Goal: Task Accomplishment & Management: Complete application form

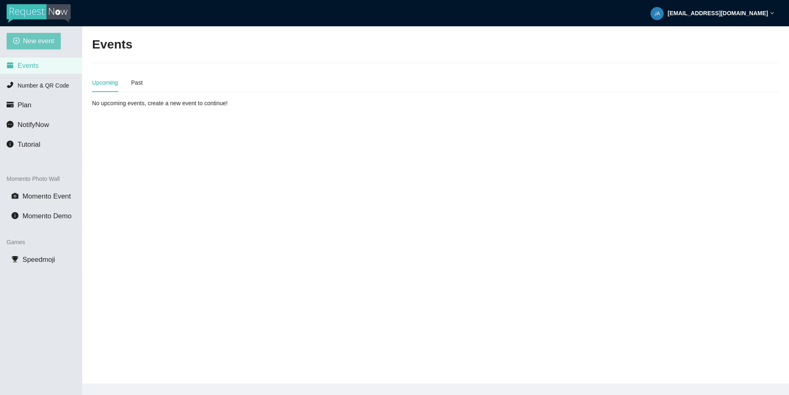
click at [39, 46] on span "New event" at bounding box center [38, 41] width 31 height 10
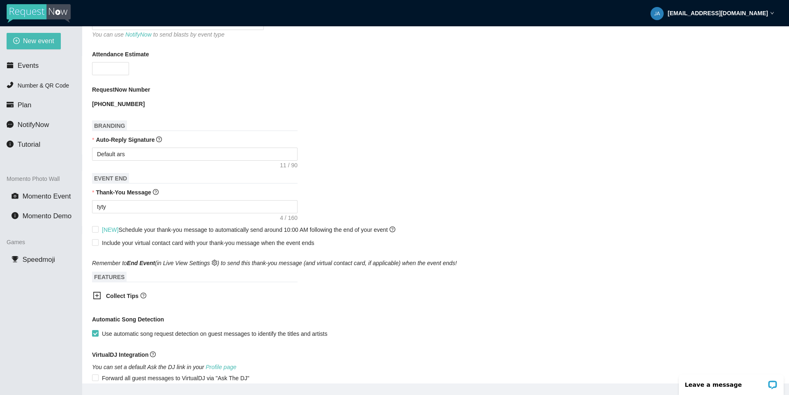
scroll to position [296, 0]
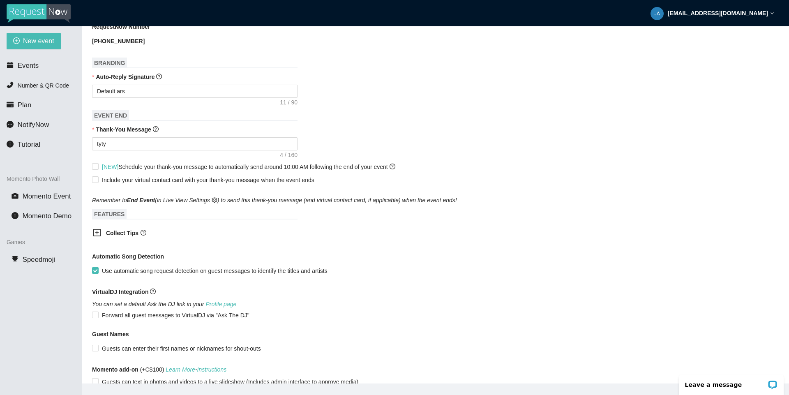
click at [99, 234] on icon "plus-square" at bounding box center [97, 233] width 8 height 8
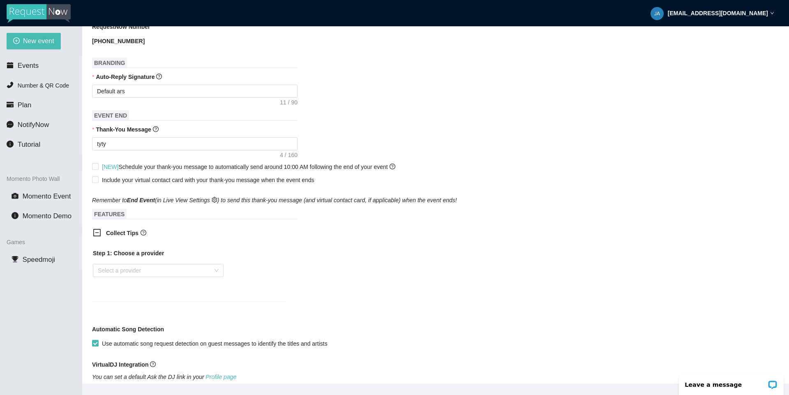
click at [99, 234] on icon "minus-square" at bounding box center [97, 233] width 8 height 8
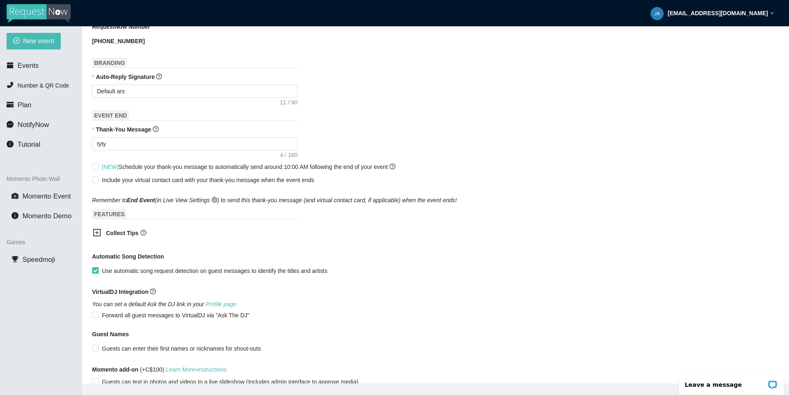
click at [100, 234] on icon "plus-square" at bounding box center [97, 233] width 8 height 8
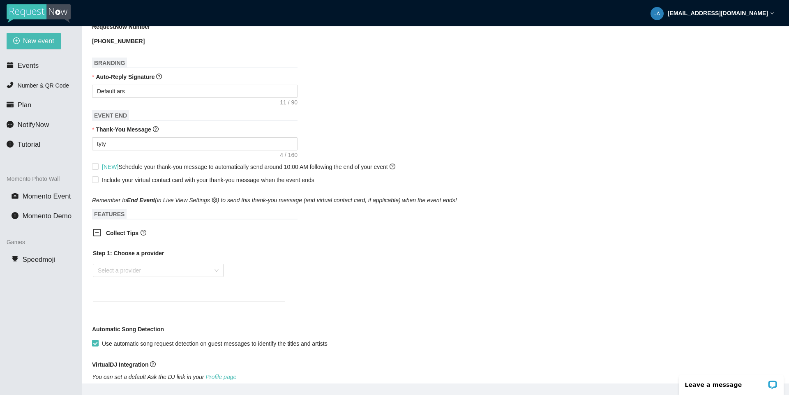
click at [93, 233] on icon "minus-square" at bounding box center [97, 233] width 8 height 8
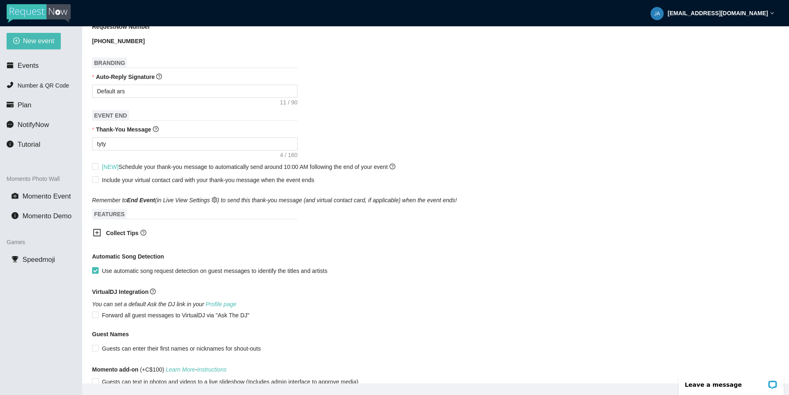
click at [93, 233] on icon "plus-square" at bounding box center [97, 233] width 8 height 8
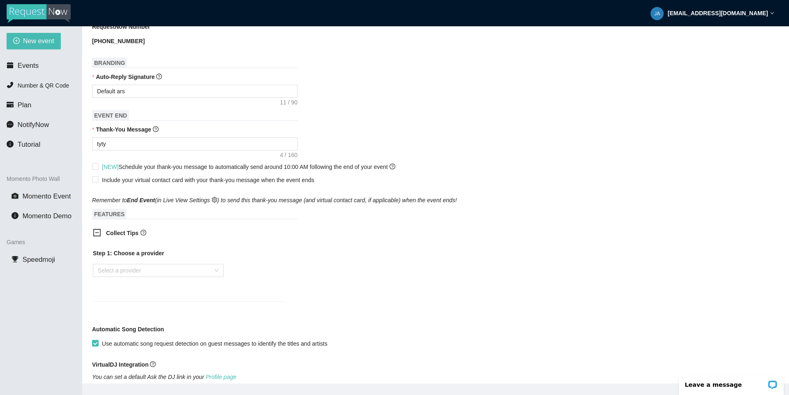
click at [93, 233] on icon "minus-square" at bounding box center [97, 233] width 8 height 8
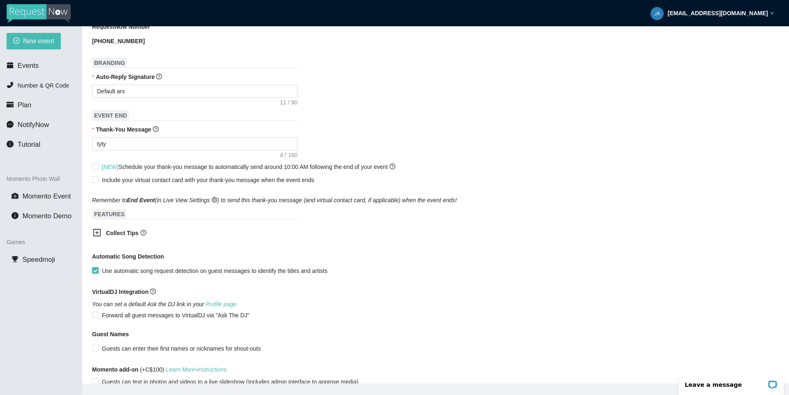
click at [93, 233] on icon "plus-square" at bounding box center [97, 233] width 8 height 8
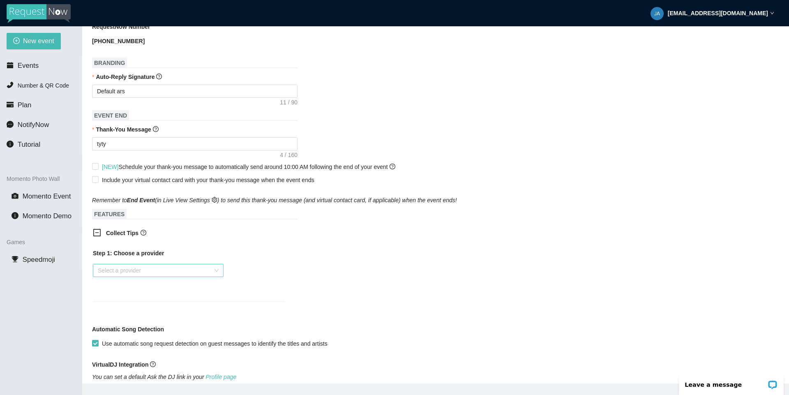
click at [178, 269] on input "search" at bounding box center [155, 270] width 115 height 12
drag, startPoint x: 315, startPoint y: 273, endPoint x: 289, endPoint y: 274, distance: 26.4
click at [316, 273] on div "Collect Tips Step 1: Choose a provider Select a provider" at bounding box center [435, 270] width 687 height 93
click at [193, 271] on input "search" at bounding box center [155, 270] width 115 height 12
drag, startPoint x: 284, startPoint y: 274, endPoint x: 258, endPoint y: 276, distance: 26.8
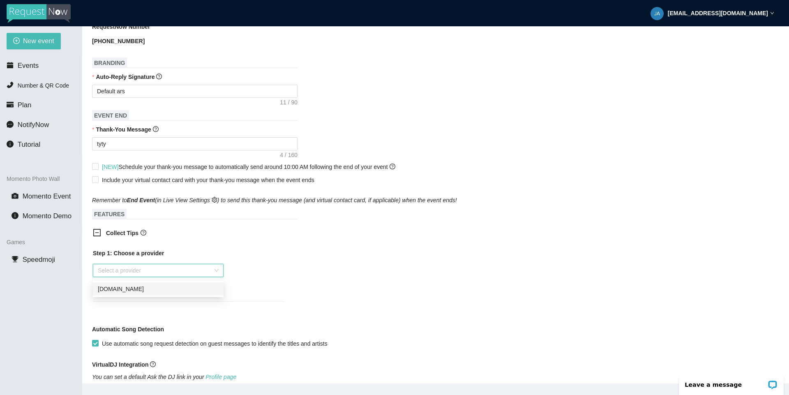
click at [285, 274] on div "Step 1: Choose a provider Select a provider" at bounding box center [189, 270] width 192 height 43
click at [196, 274] on input "search" at bounding box center [155, 270] width 115 height 12
click at [200, 273] on input "search" at bounding box center [155, 270] width 115 height 12
click at [107, 236] on b "Collect Tips" at bounding box center [122, 233] width 32 height 7
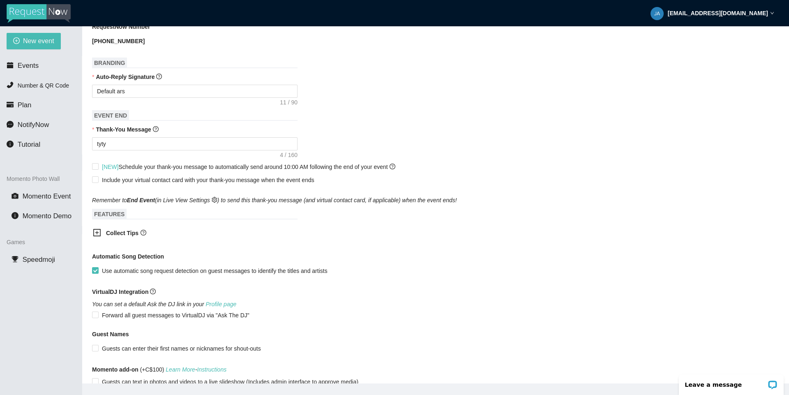
click at [128, 232] on b "Collect Tips" at bounding box center [122, 233] width 32 height 7
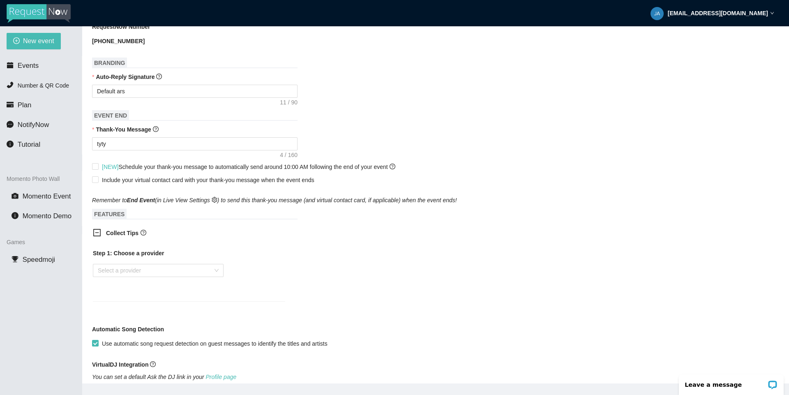
drag, startPoint x: 122, startPoint y: 237, endPoint x: 122, endPoint y: 243, distance: 5.4
click at [122, 238] on span "Collect Tips" at bounding box center [195, 233] width 179 height 9
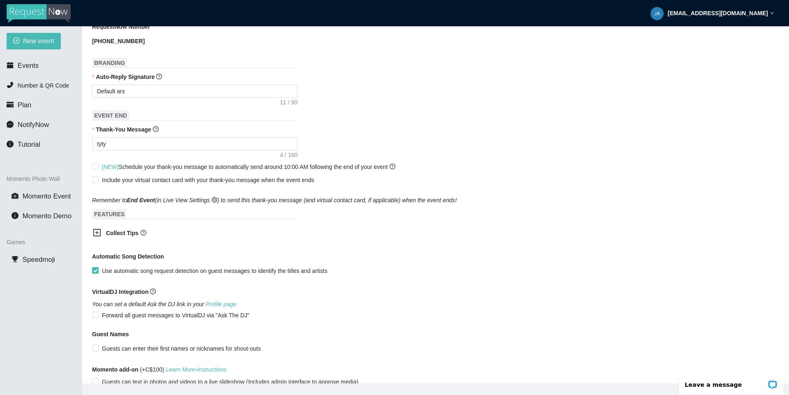
click at [130, 236] on b "Collect Tips" at bounding box center [122, 233] width 32 height 7
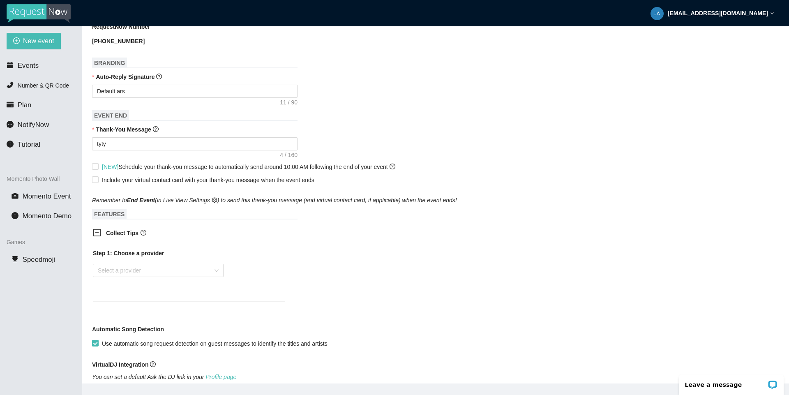
click at [130, 236] on b "Collect Tips" at bounding box center [122, 233] width 32 height 7
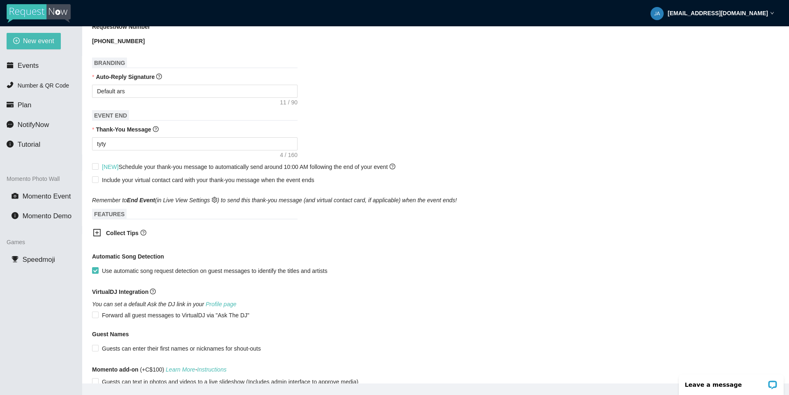
click at [118, 236] on b "Collect Tips" at bounding box center [122, 233] width 32 height 7
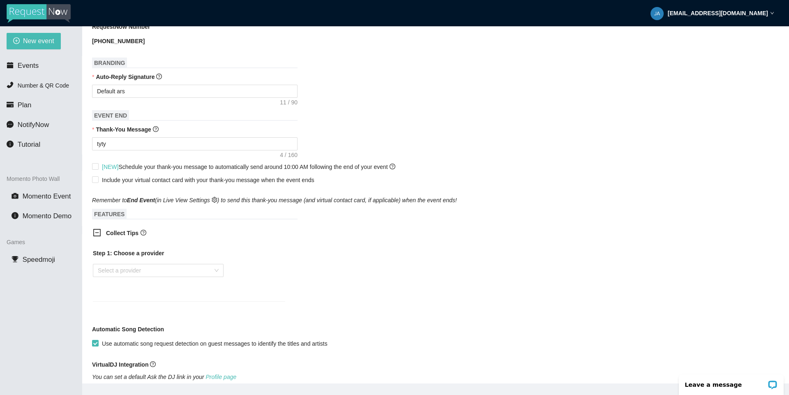
click at [119, 236] on b "Collect Tips" at bounding box center [122, 233] width 32 height 7
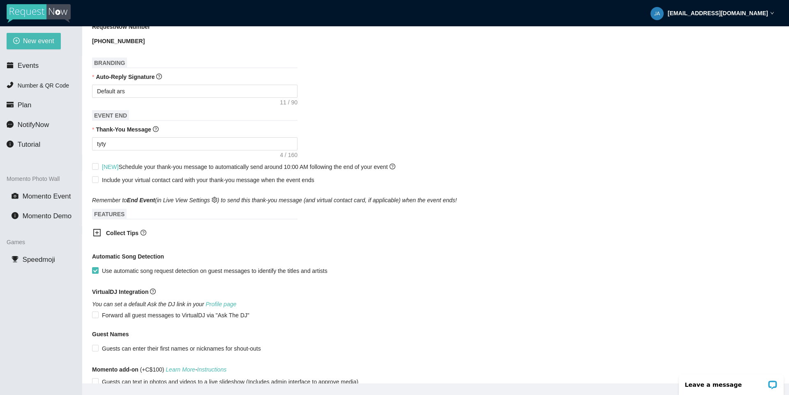
click at [120, 236] on b "Collect Tips" at bounding box center [122, 233] width 32 height 7
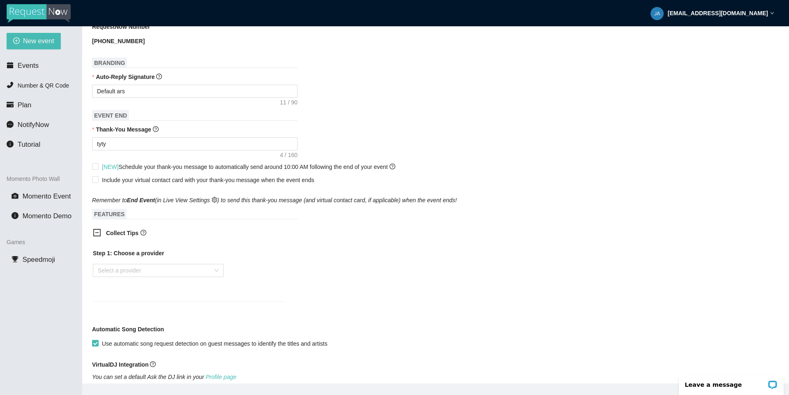
click at [120, 236] on b "Collect Tips" at bounding box center [122, 233] width 32 height 7
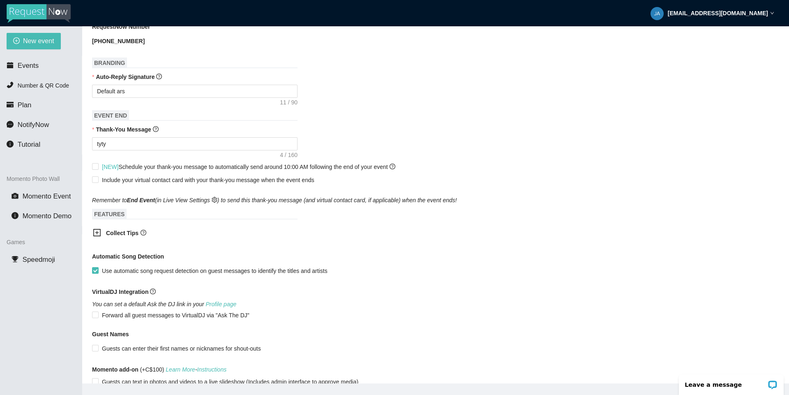
click at [120, 236] on b "Collect Tips" at bounding box center [122, 233] width 32 height 7
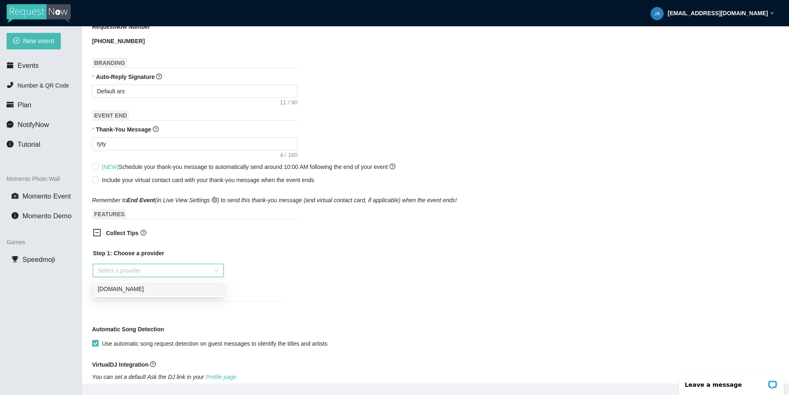
click at [192, 270] on input "search" at bounding box center [155, 270] width 115 height 12
click at [97, 237] on icon "minus-square" at bounding box center [97, 233] width 8 height 8
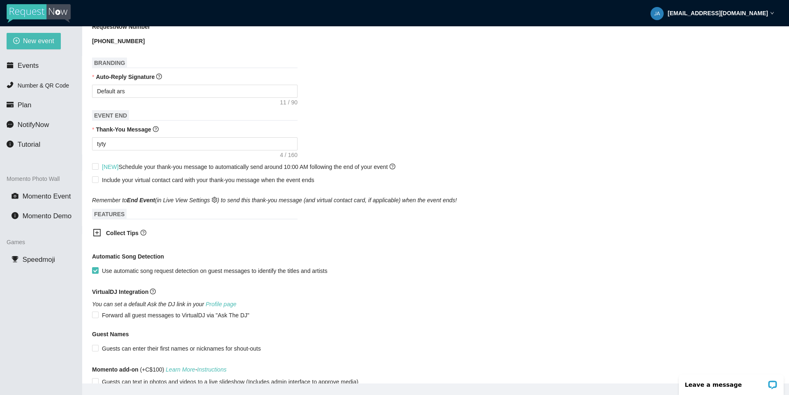
click at [97, 237] on icon "plus-square" at bounding box center [97, 233] width 8 height 8
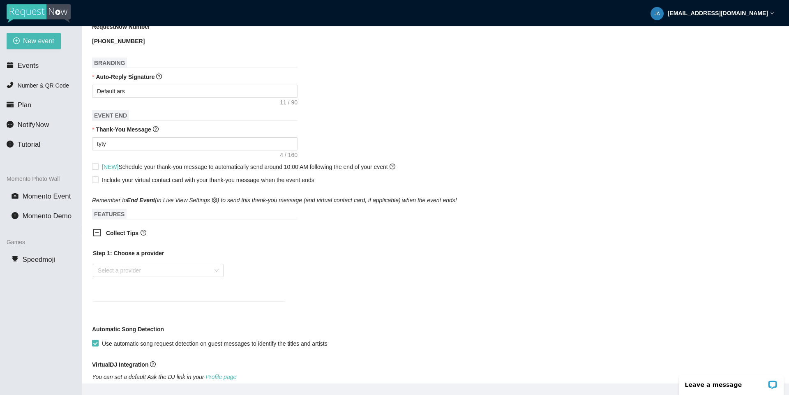
click at [102, 236] on div at bounding box center [99, 234] width 13 height 10
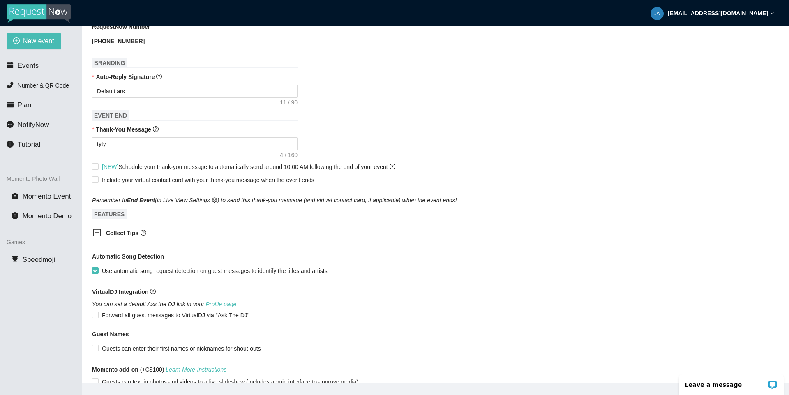
click at [187, 85] on div "Auto-Reply Signature" at bounding box center [435, 78] width 687 height 12
click at [184, 89] on textarea "Default ars" at bounding box center [195, 91] width 206 height 13
click at [185, 89] on textarea "Default ars" at bounding box center [195, 91] width 206 height 13
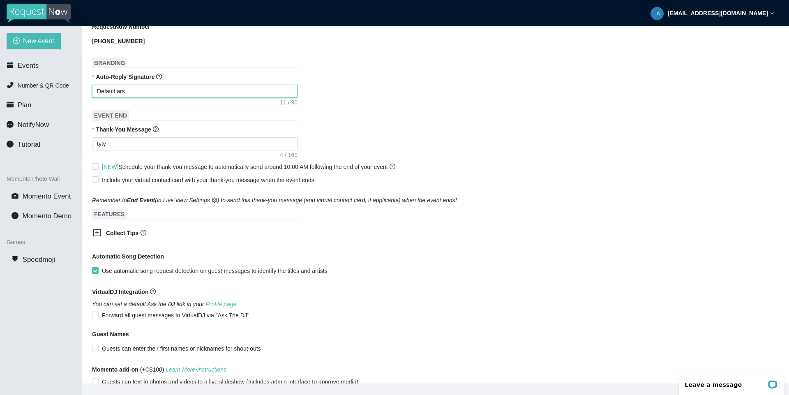
click at [185, 89] on textarea "Default ars" at bounding box center [195, 91] width 206 height 13
click at [391, 93] on div "Default ars" at bounding box center [435, 91] width 687 height 13
click at [196, 91] on textarea "Default ars" at bounding box center [195, 91] width 206 height 13
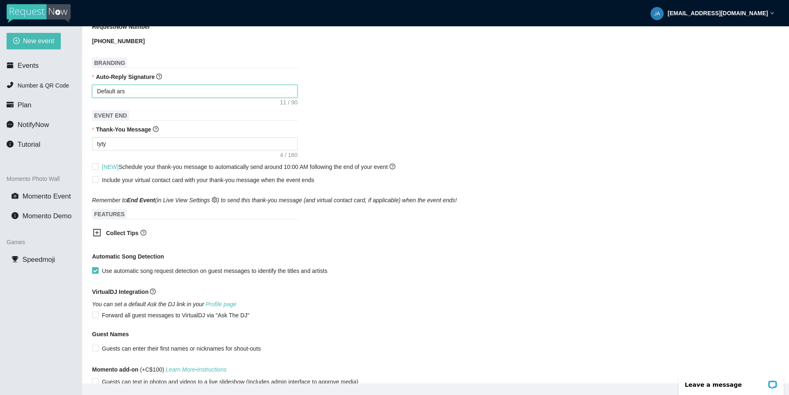
click at [196, 91] on textarea "Default ars" at bounding box center [195, 91] width 206 height 13
click at [379, 111] on form "Event Name Event Start Date Your event will accept text messages on this date s…" at bounding box center [435, 113] width 687 height 629
click at [116, 236] on b "Collect Tips" at bounding box center [122, 233] width 32 height 7
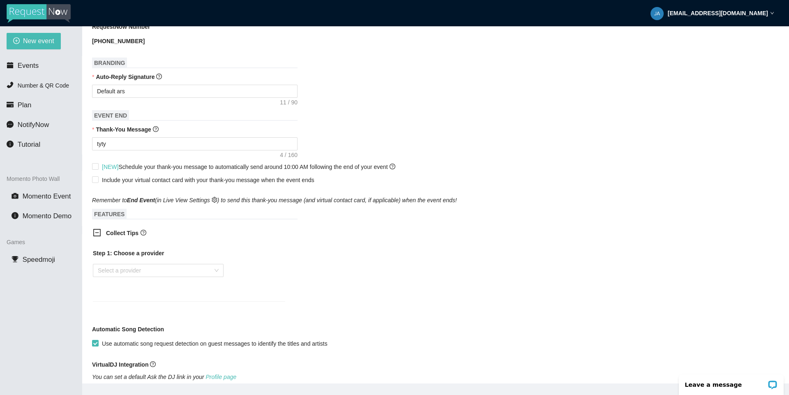
click at [116, 235] on b "Collect Tips" at bounding box center [122, 233] width 32 height 7
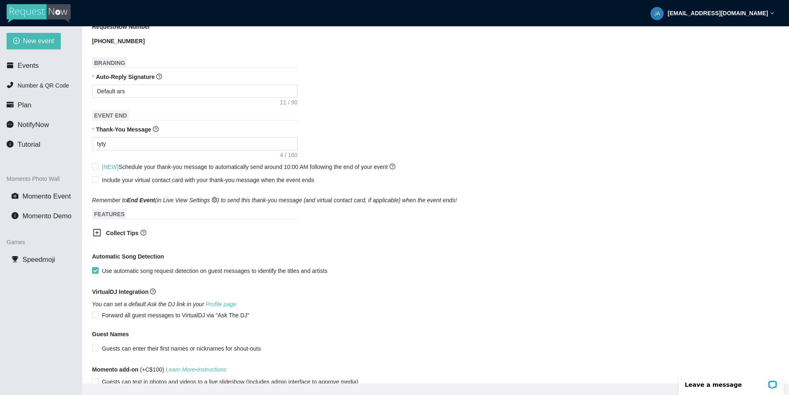
click at [117, 233] on b "Collect Tips" at bounding box center [122, 233] width 32 height 7
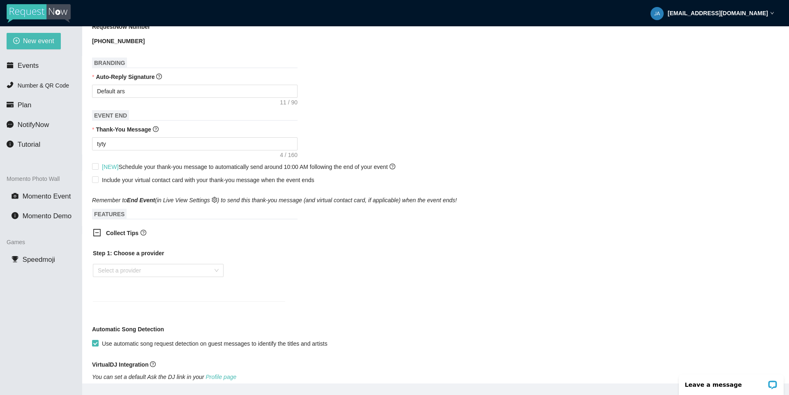
click at [118, 233] on b "Collect Tips" at bounding box center [122, 233] width 32 height 7
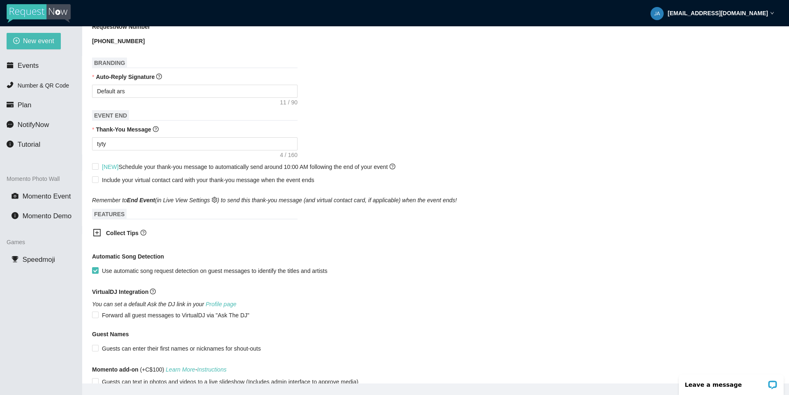
click at [124, 231] on span "Collect Tips" at bounding box center [195, 233] width 179 height 9
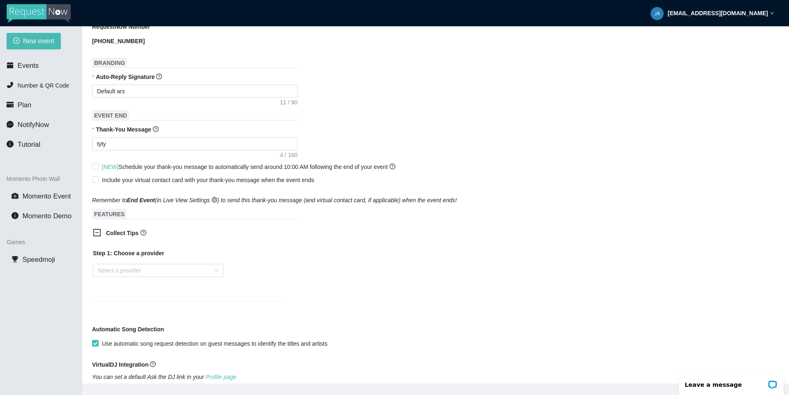
click at [121, 235] on b "Collect Tips" at bounding box center [122, 233] width 32 height 7
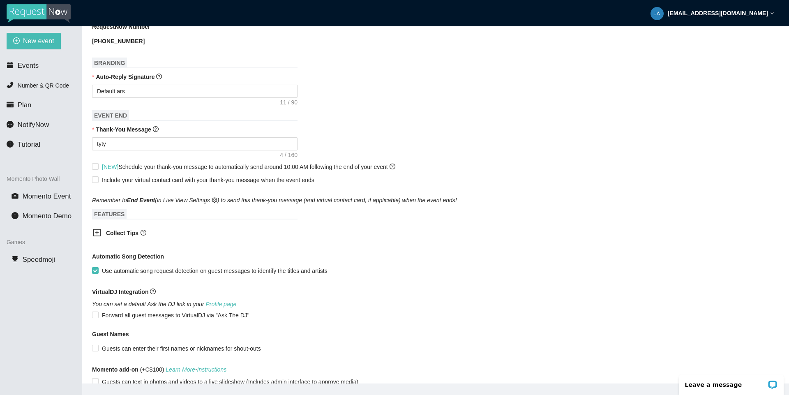
click at [388, 203] on icon "Remember to End Event (in Live View Settings ) to send this thank-you message (…" at bounding box center [274, 200] width 365 height 7
click at [444, 199] on div "Remember to End Event (in Live View Settings ) to send this thank-you message (…" at bounding box center [435, 196] width 687 height 18
click at [469, 203] on div "Remember to End Event (in Live View Settings ) to send this thank-you message (…" at bounding box center [435, 196] width 687 height 18
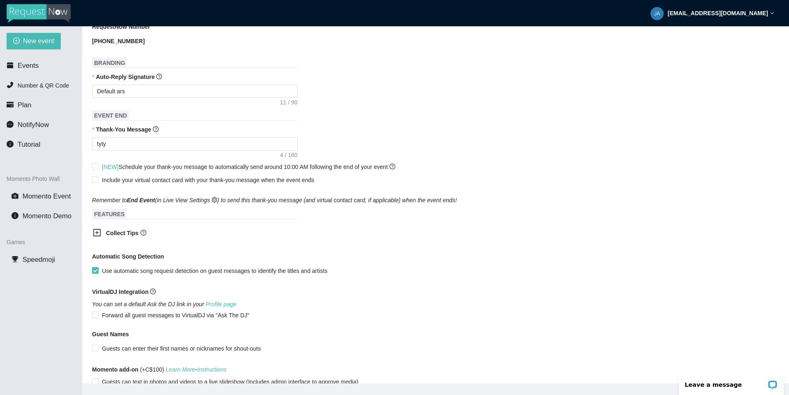
click at [726, 9] on div "[EMAIL_ADDRESS][DOMAIN_NAME]" at bounding box center [713, 13] width 124 height 26
click at [723, 10] on strong "[EMAIL_ADDRESS][DOMAIN_NAME]" at bounding box center [718, 13] width 100 height 7
click at [721, 12] on strong "[EMAIL_ADDRESS][DOMAIN_NAME]" at bounding box center [718, 13] width 100 height 7
click at [698, 14] on strong "[EMAIL_ADDRESS][DOMAIN_NAME]" at bounding box center [718, 13] width 100 height 7
click at [42, 259] on span "Speedmoji" at bounding box center [39, 260] width 32 height 8
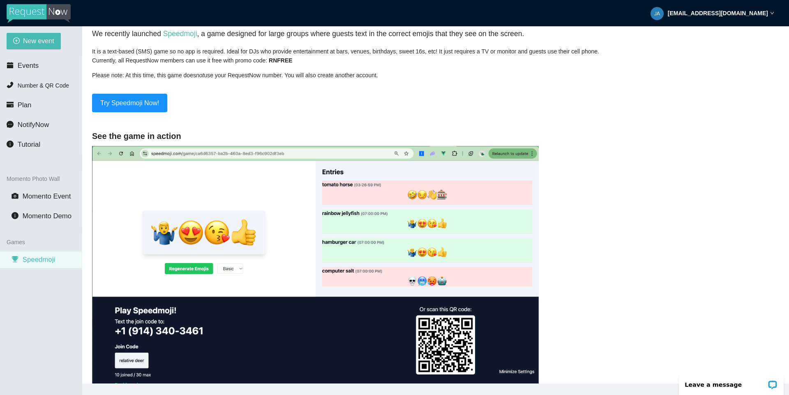
scroll to position [72, 0]
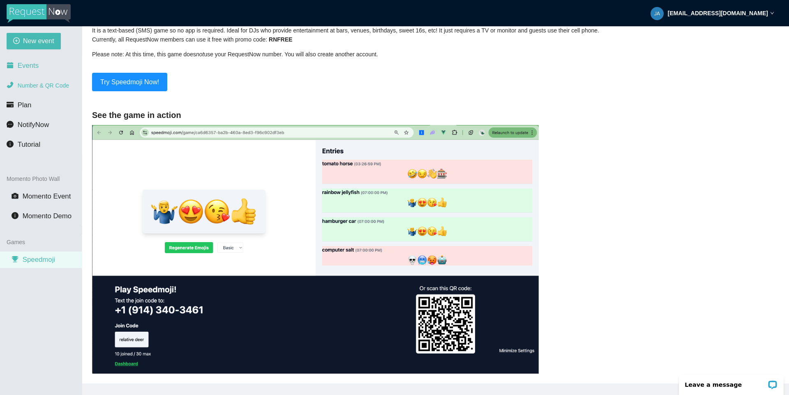
click at [48, 67] on li "Events" at bounding box center [41, 66] width 82 height 16
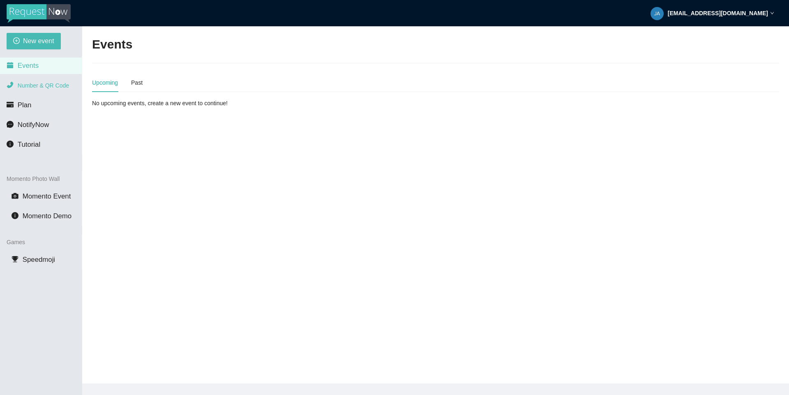
click at [55, 91] on li "Number & QR Code" at bounding box center [41, 85] width 82 height 16
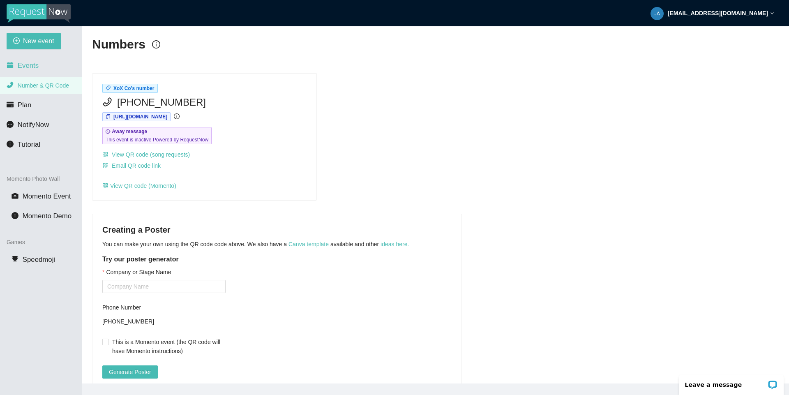
click at [37, 58] on li "Events" at bounding box center [41, 66] width 82 height 16
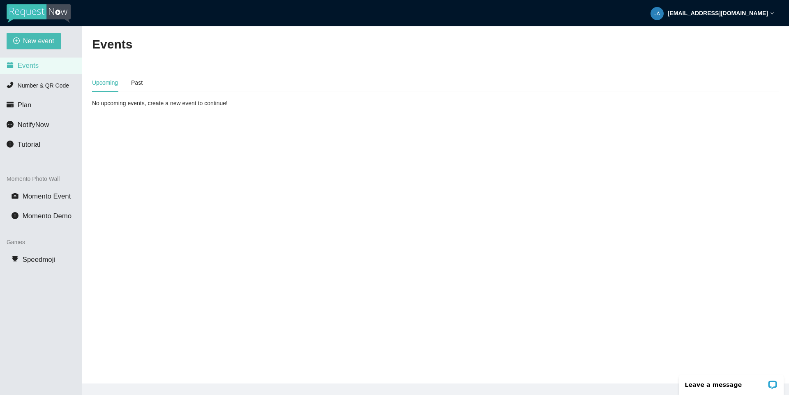
click at [675, 178] on main "Events Upcoming Past No upcoming events, create a new event to continue!" at bounding box center [435, 204] width 707 height 357
